Goal: Browse casually: Explore the website without a specific task or goal

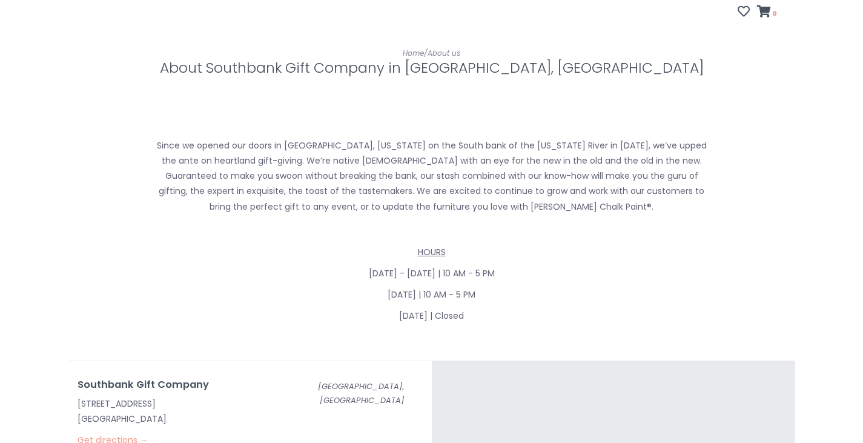
scroll to position [121, 0]
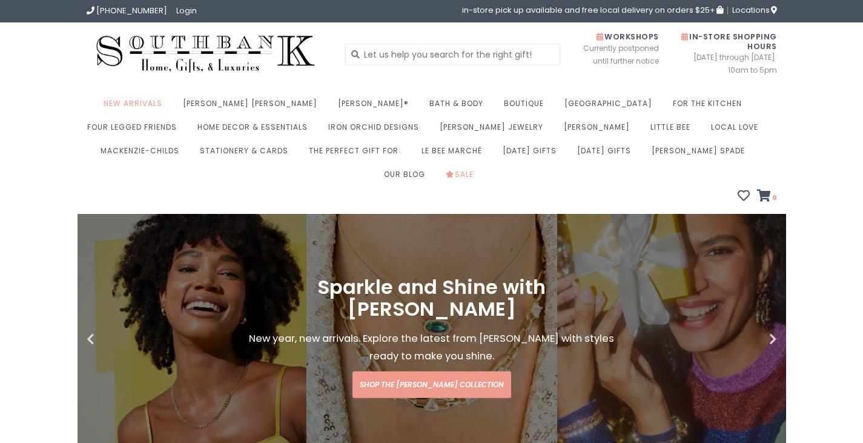
click at [157, 105] on link "New Arrivals" at bounding box center [136, 107] width 65 height 24
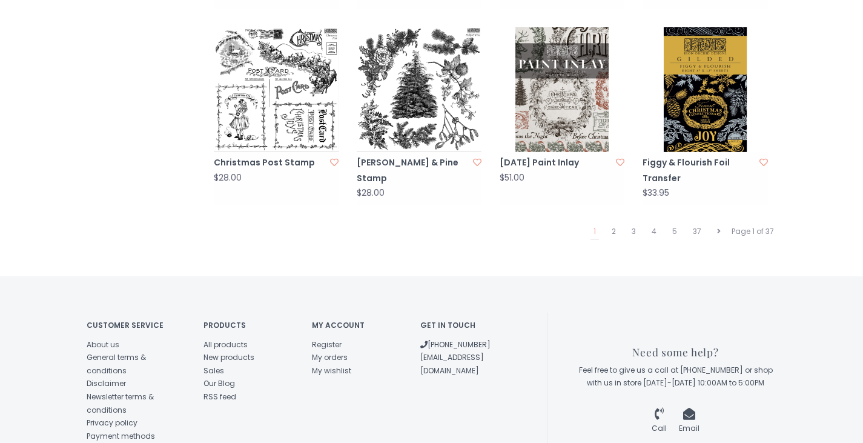
scroll to position [1340, 0]
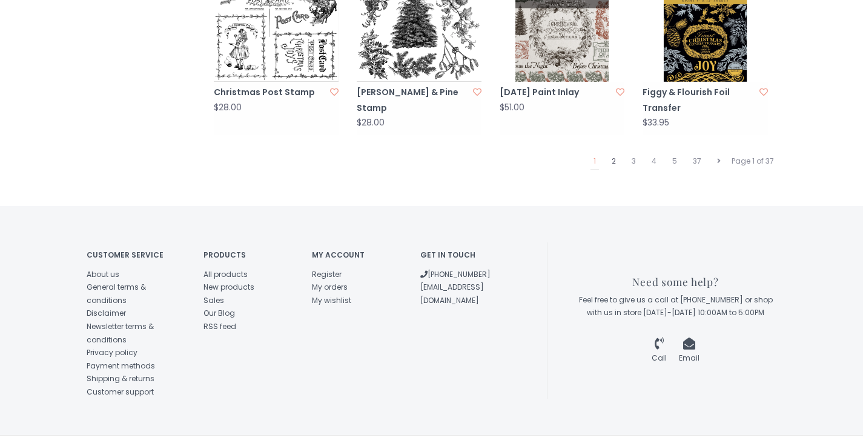
click at [614, 153] on link "2" at bounding box center [614, 161] width 10 height 16
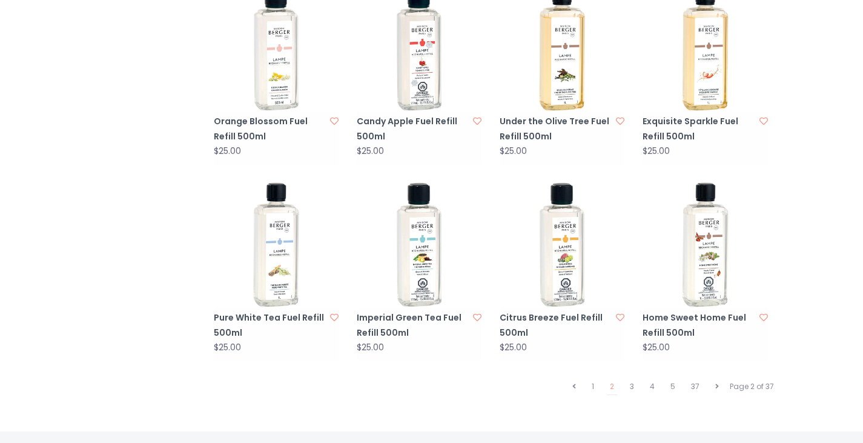
scroll to position [1212, 0]
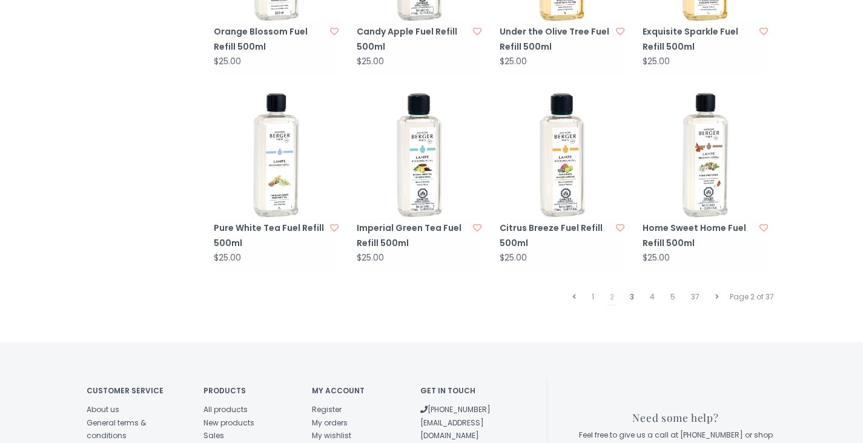
click at [636, 289] on link "3" at bounding box center [632, 297] width 10 height 16
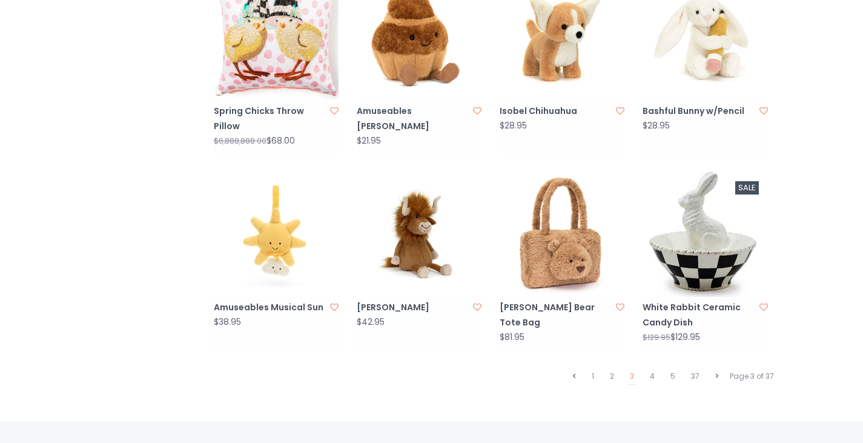
scroll to position [1272, 0]
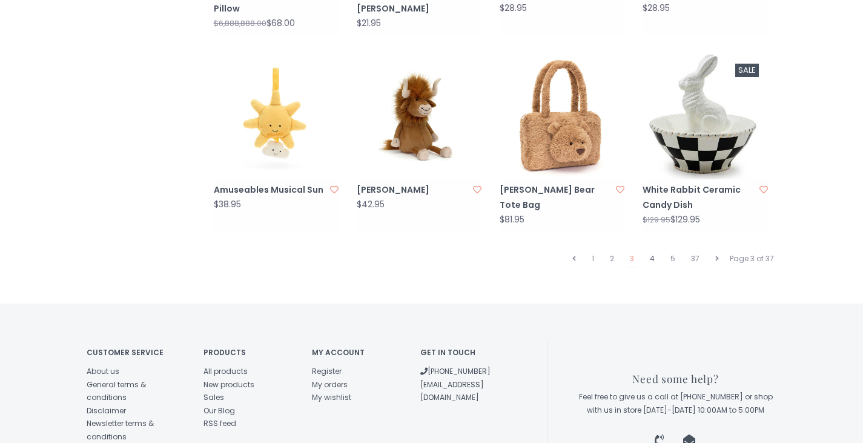
click at [651, 251] on link "4" at bounding box center [652, 259] width 11 height 16
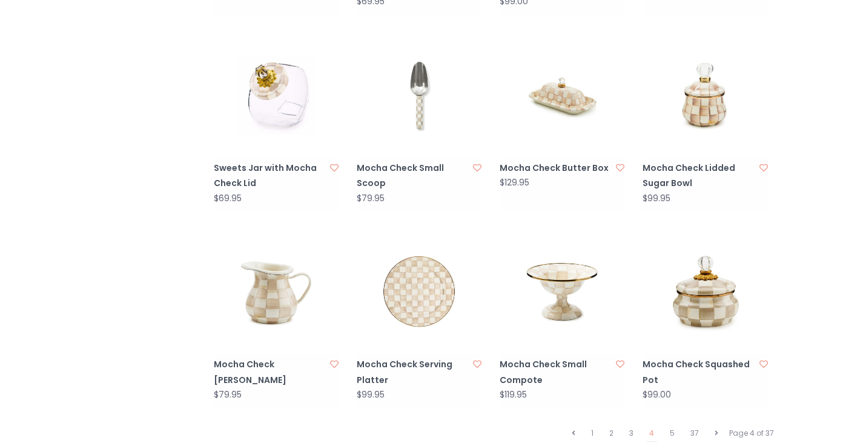
scroll to position [1272, 0]
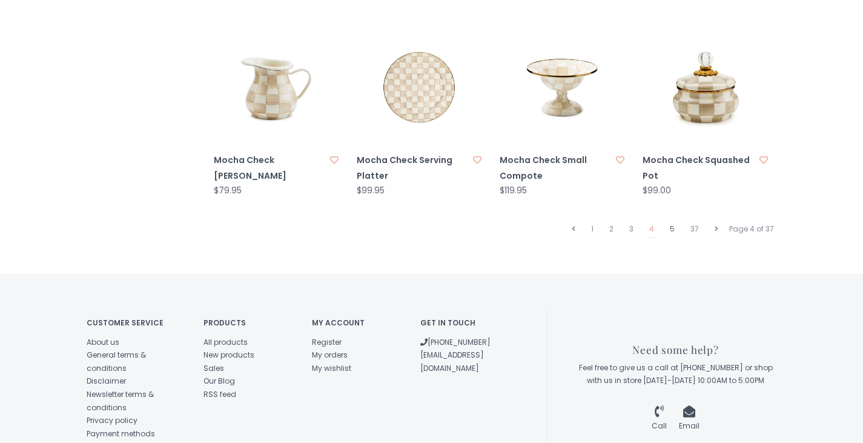
click at [676, 221] on link "5" at bounding box center [672, 229] width 11 height 16
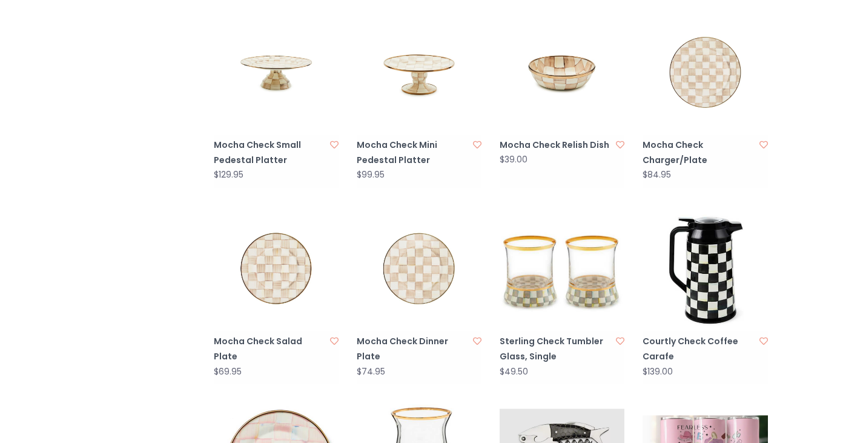
scroll to position [1030, 0]
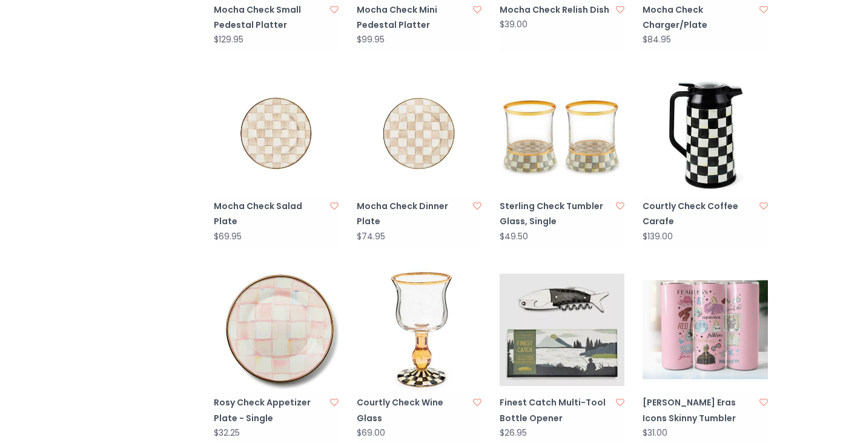
click at [677, 395] on link "[PERSON_NAME] Eras Icons Skinny Tumbler" at bounding box center [699, 410] width 113 height 30
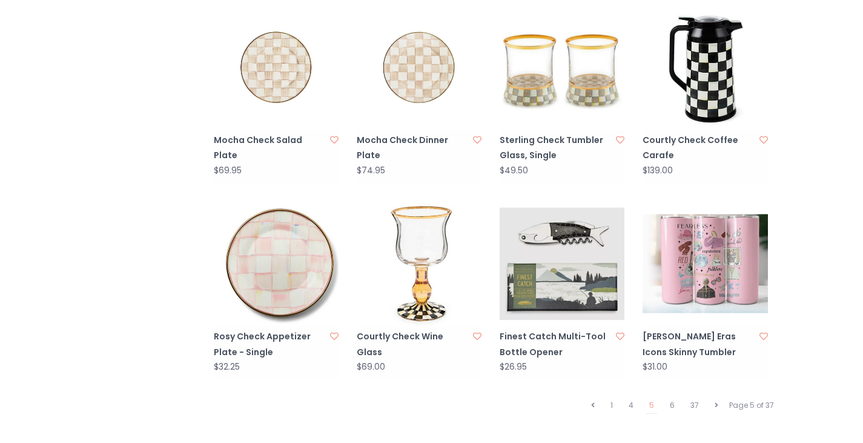
scroll to position [1333, 0]
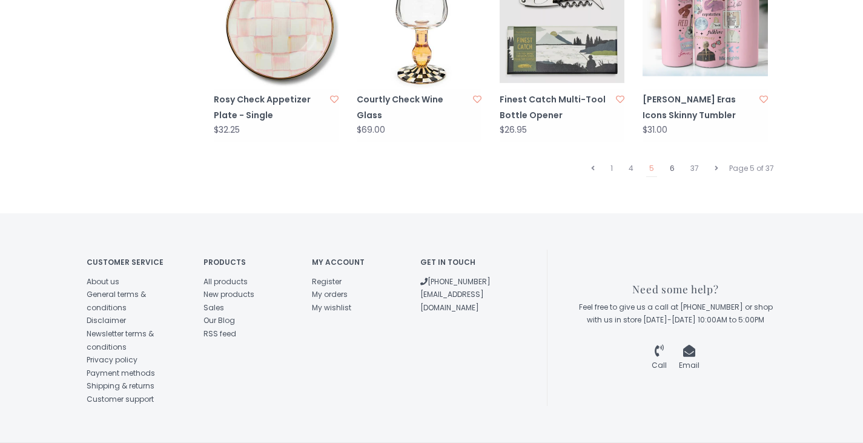
click at [674, 161] on link "6" at bounding box center [672, 169] width 11 height 16
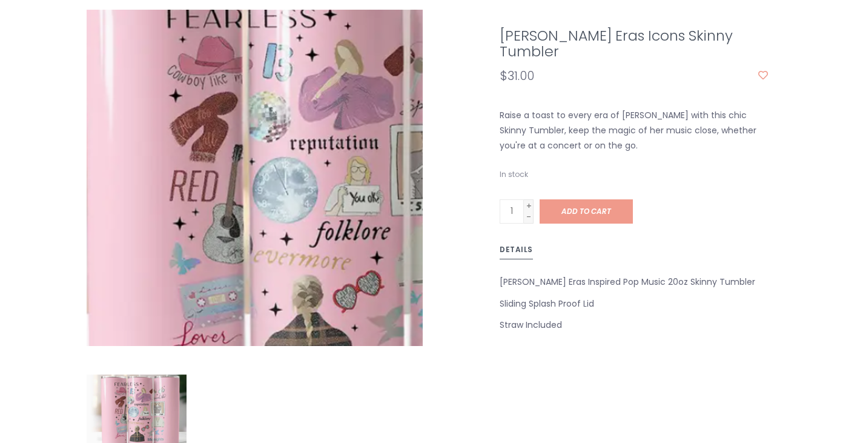
scroll to position [424, 0]
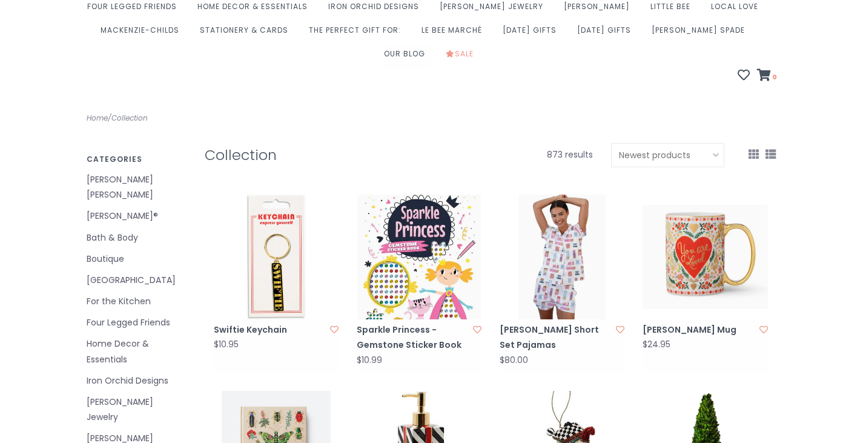
scroll to position [121, 0]
click at [557, 288] on img at bounding box center [562, 256] width 125 height 125
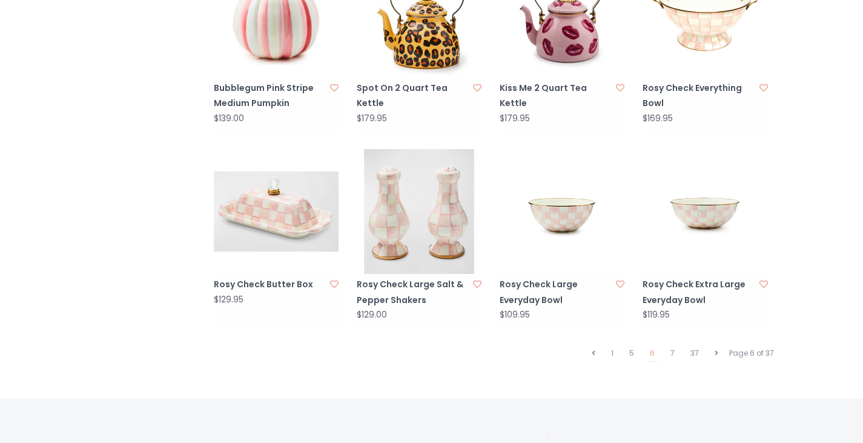
scroll to position [1333, 0]
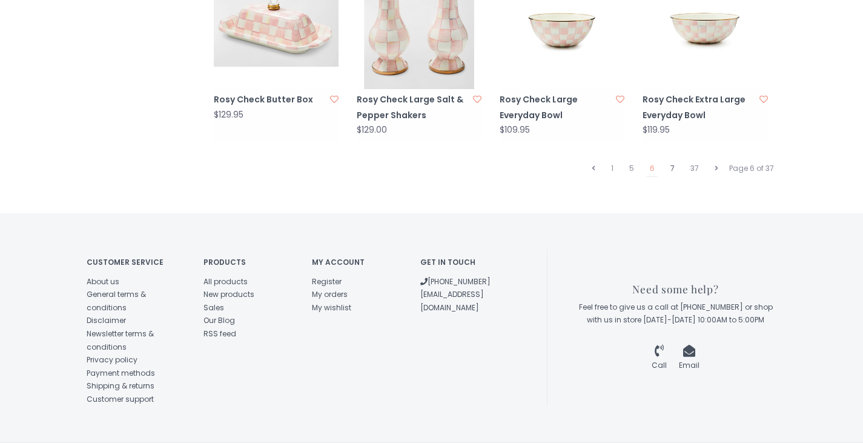
click at [672, 161] on link "7" at bounding box center [673, 169] width 10 height 16
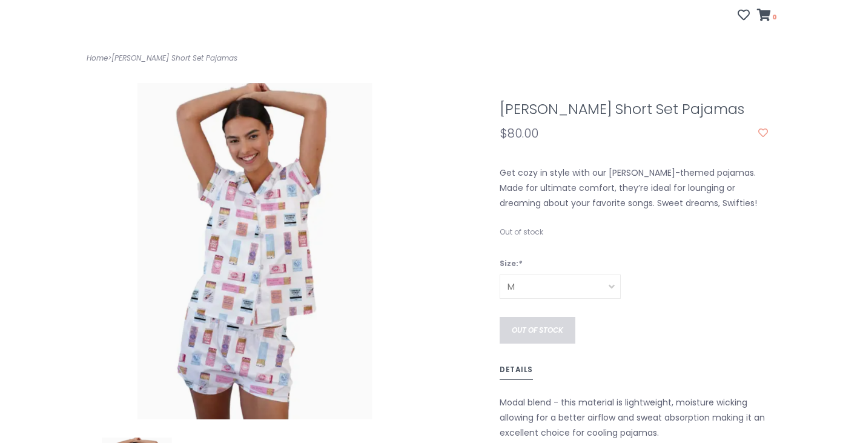
scroll to position [182, 0]
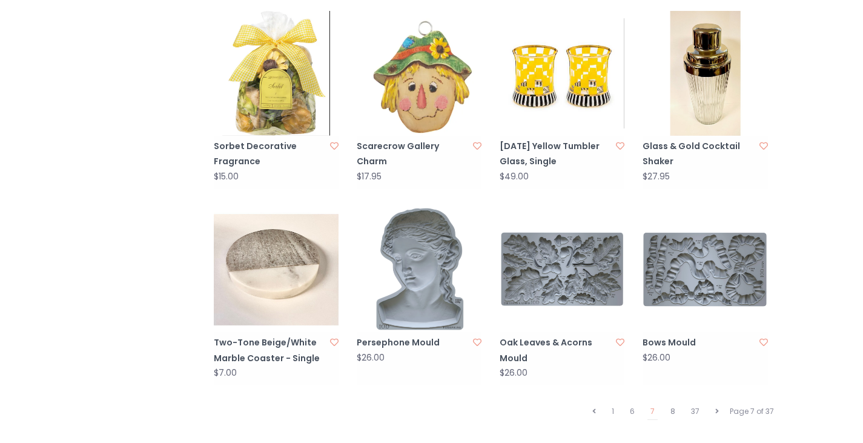
scroll to position [1090, 0]
click at [673, 403] on link "8" at bounding box center [673, 411] width 11 height 16
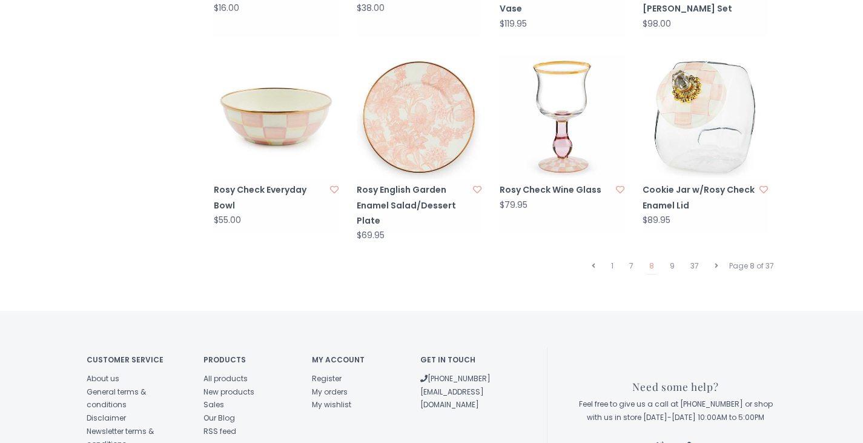
scroll to position [1272, 0]
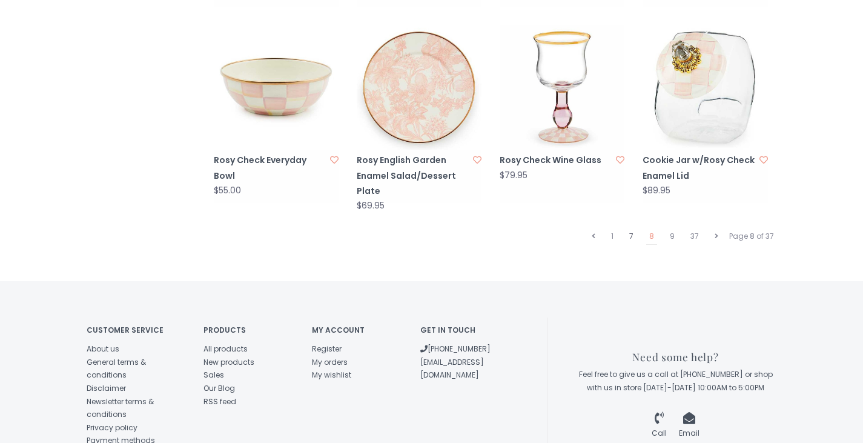
click at [631, 228] on link "7" at bounding box center [631, 236] width 10 height 16
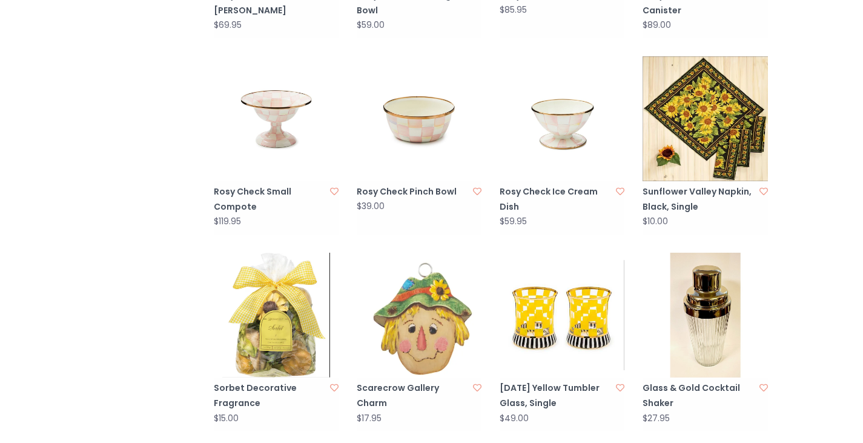
scroll to position [1151, 0]
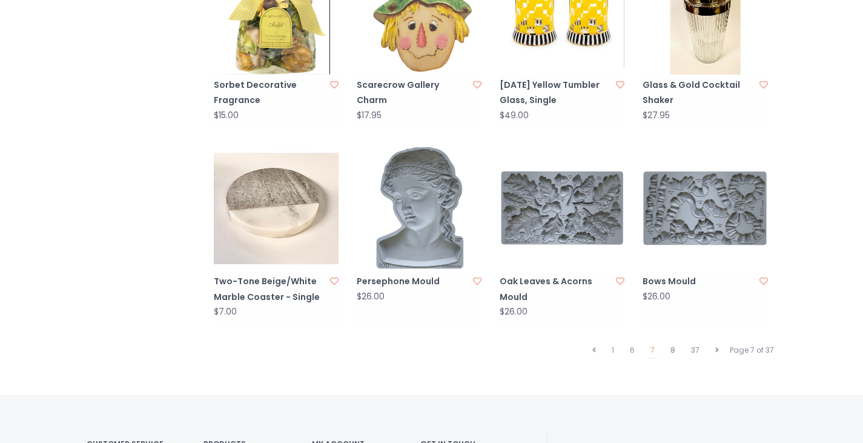
click at [406, 237] on img at bounding box center [419, 208] width 125 height 125
click at [676, 342] on link "8" at bounding box center [673, 350] width 11 height 16
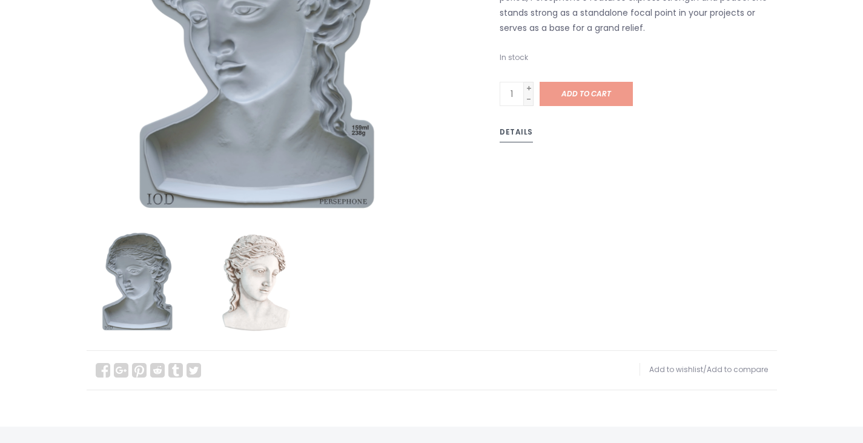
scroll to position [424, 0]
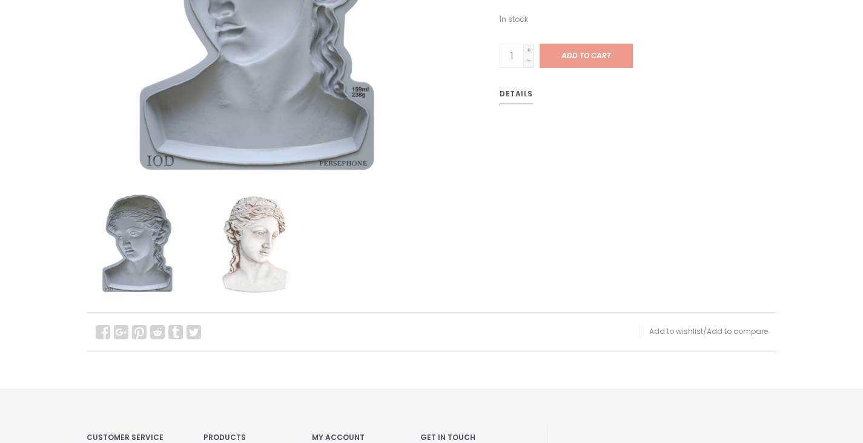
click at [267, 247] on img at bounding box center [255, 244] width 100 height 100
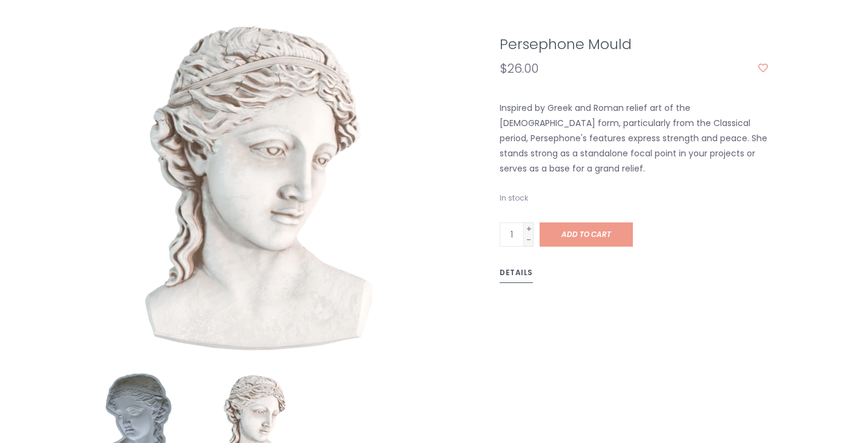
scroll to position [242, 0]
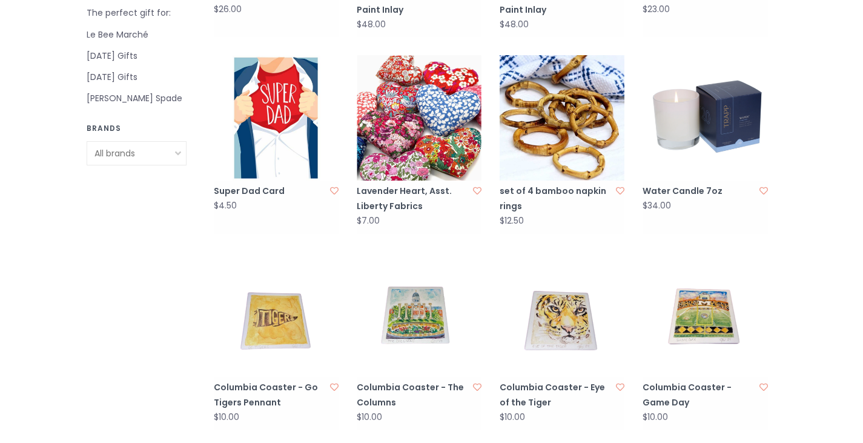
scroll to position [606, 0]
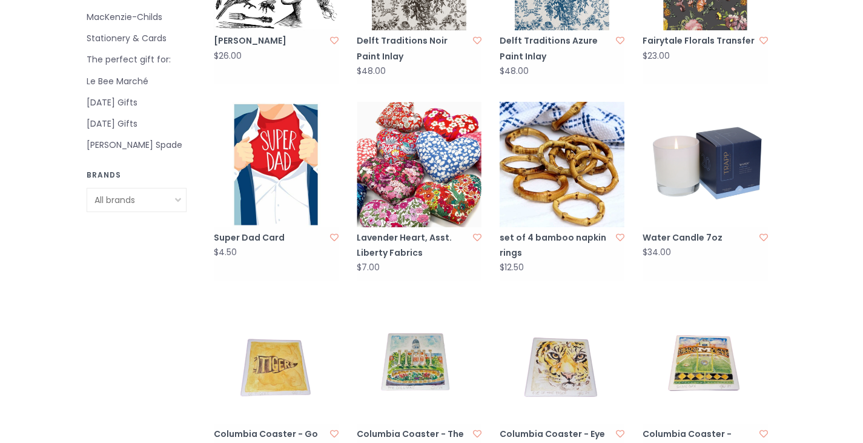
click at [465, 127] on img at bounding box center [419, 164] width 125 height 125
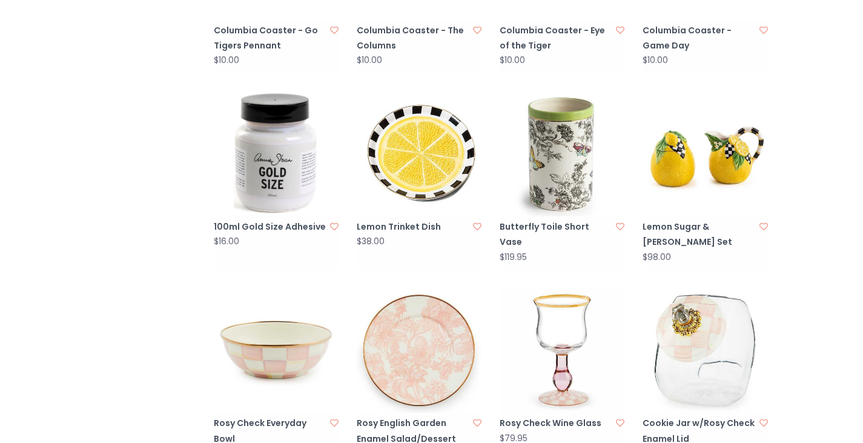
scroll to position [1212, 0]
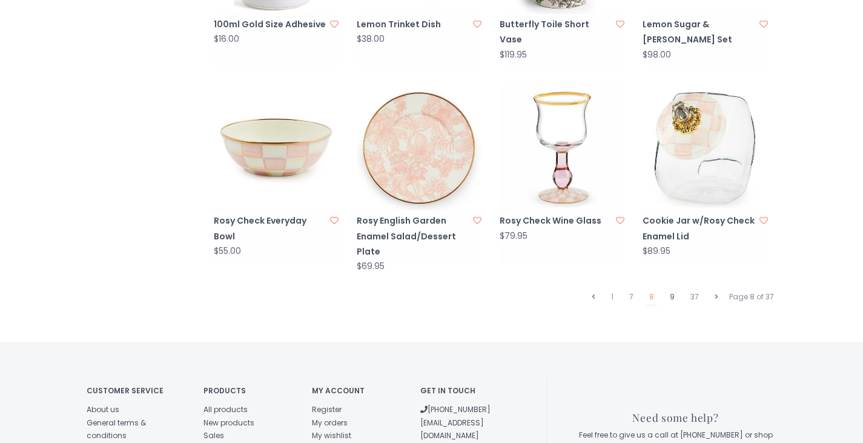
click at [671, 289] on link "9" at bounding box center [672, 297] width 11 height 16
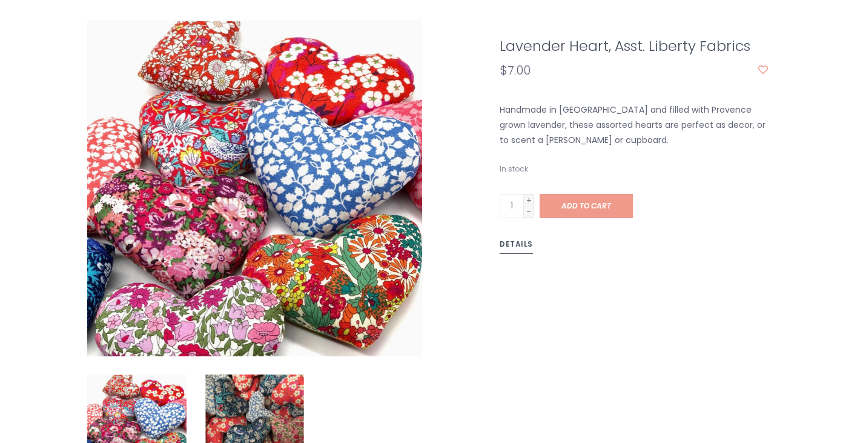
scroll to position [424, 0]
